Goal: Task Accomplishment & Management: Manage account settings

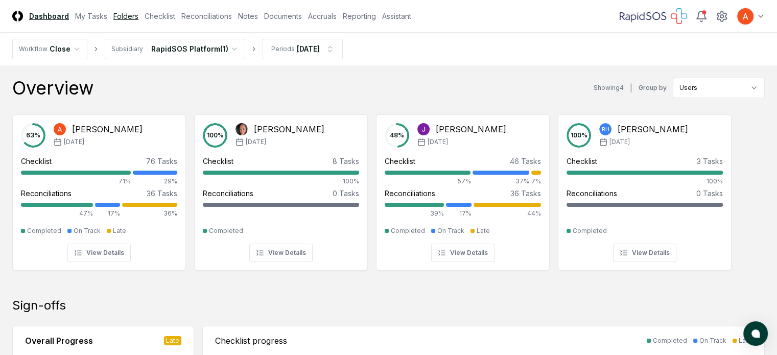
click at [138, 18] on link "Folders" at bounding box center [125, 16] width 25 height 11
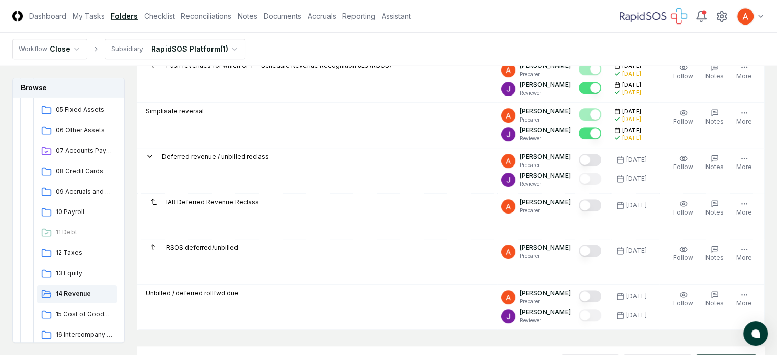
scroll to position [726, 0]
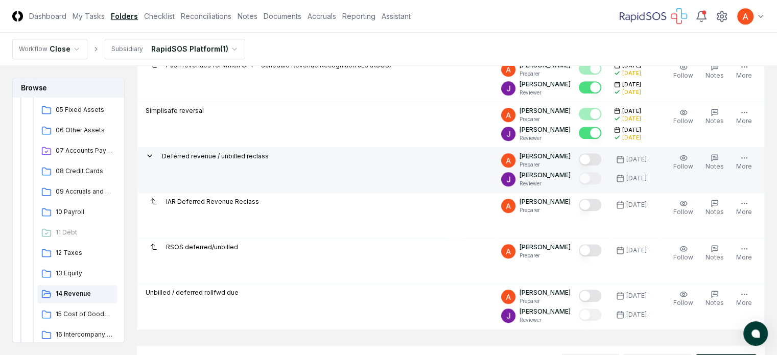
click at [587, 156] on button "Mark complete" at bounding box center [590, 159] width 22 height 12
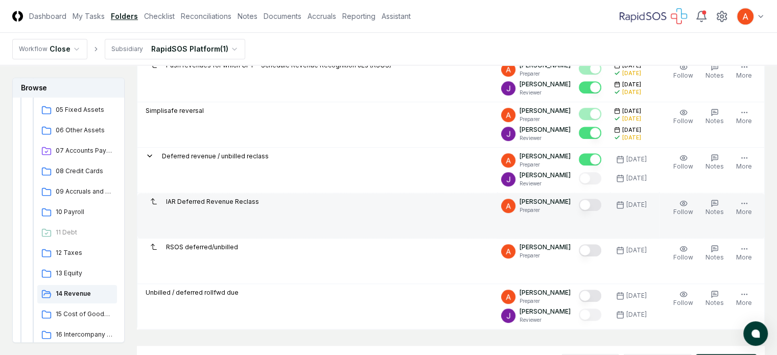
click at [581, 204] on button "Mark complete" at bounding box center [590, 205] width 22 height 12
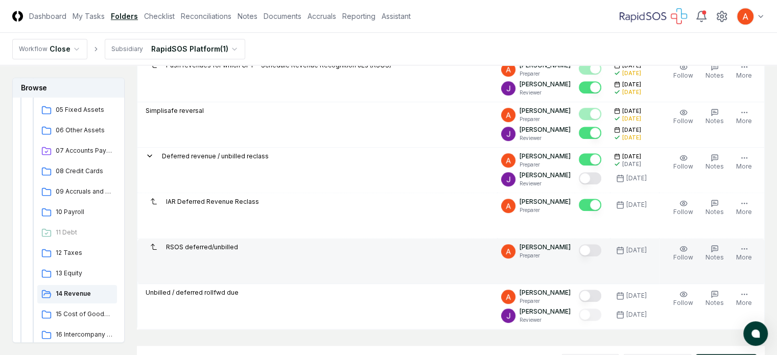
click at [584, 248] on button "Mark complete" at bounding box center [590, 250] width 22 height 12
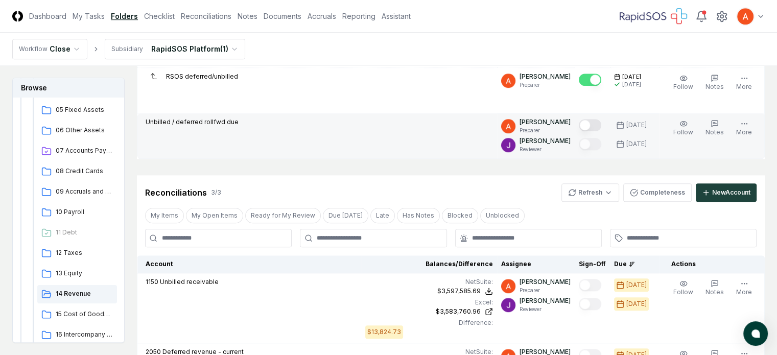
click at [585, 126] on button "Mark complete" at bounding box center [590, 125] width 22 height 12
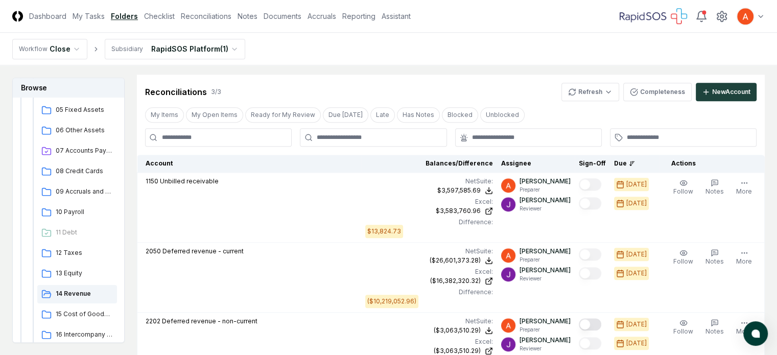
scroll to position [1002, 0]
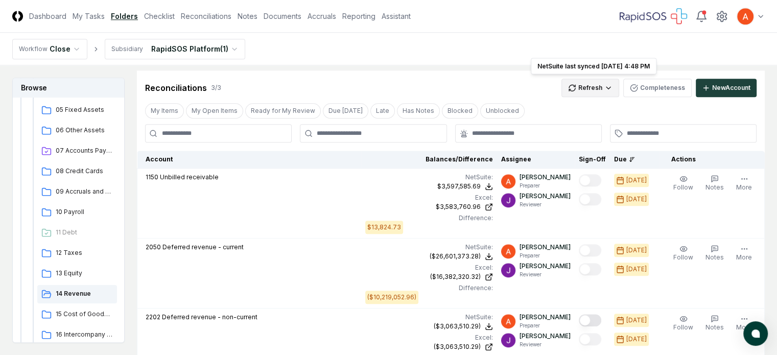
click at [585, 84] on html "CloseCore Dashboard My Tasks Folders Checklist Reconciliations Notes Documents …" at bounding box center [388, 2] width 777 height 2008
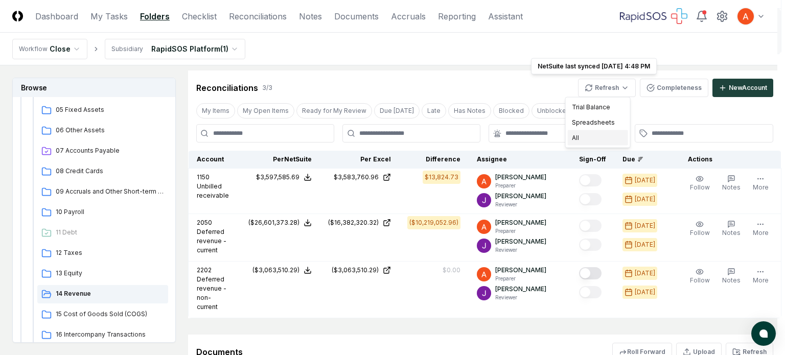
click at [578, 134] on div "All" at bounding box center [597, 137] width 60 height 15
